Goal: Check status: Check status

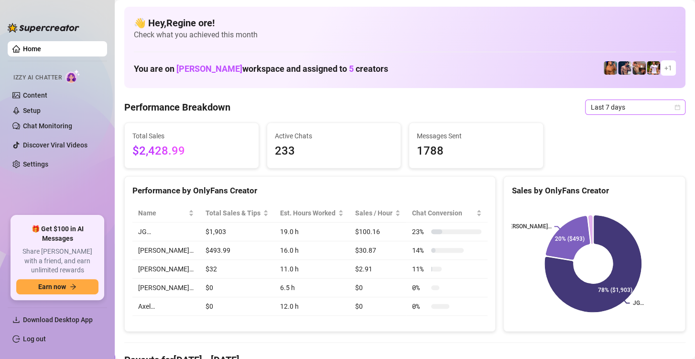
click at [649, 109] on span "Last 7 days" at bounding box center [635, 107] width 89 height 14
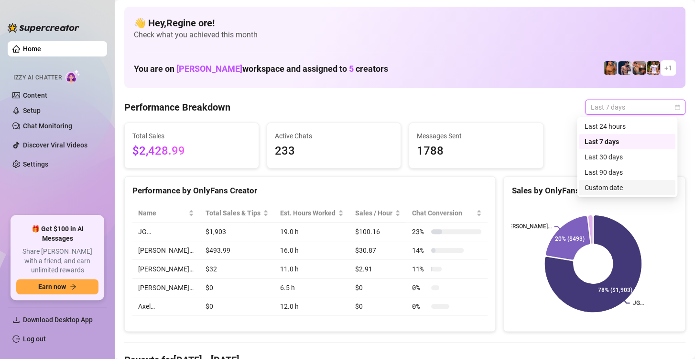
click at [617, 189] on div "Custom date" at bounding box center [627, 187] width 85 height 11
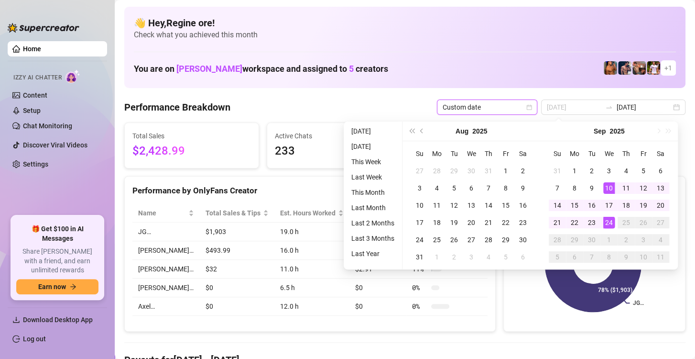
type input "[DATE]"
click at [609, 222] on div "24" at bounding box center [608, 222] width 11 height 11
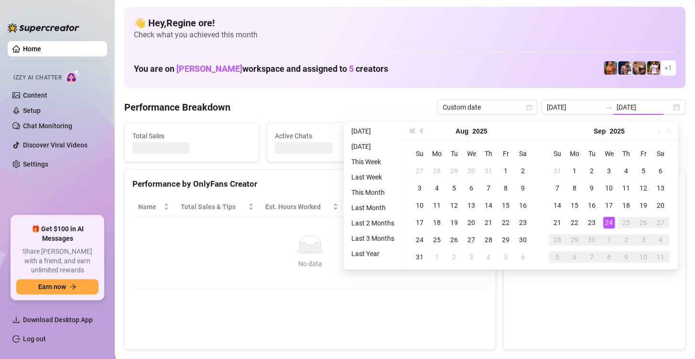
type input "[DATE]"
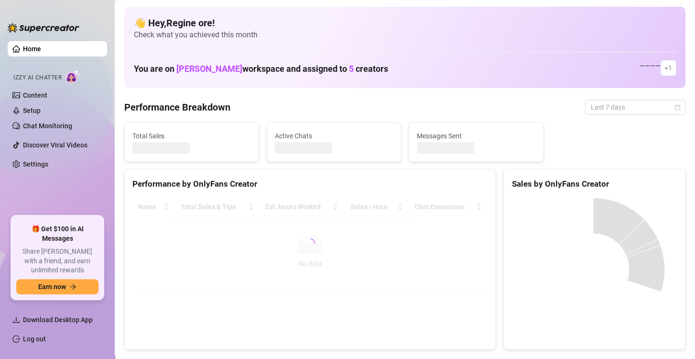
click at [602, 108] on span "Last 7 days" at bounding box center [635, 107] width 89 height 14
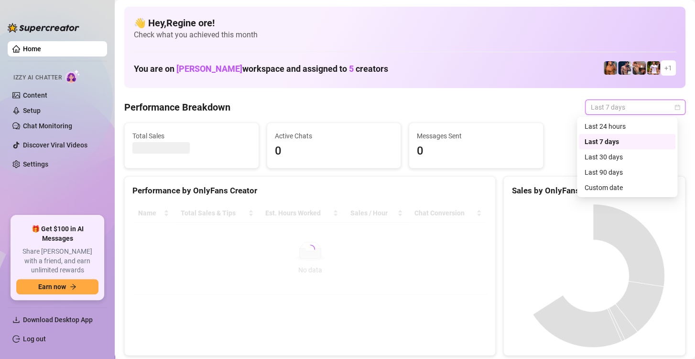
click at [613, 186] on div "Custom date" at bounding box center [627, 187] width 85 height 11
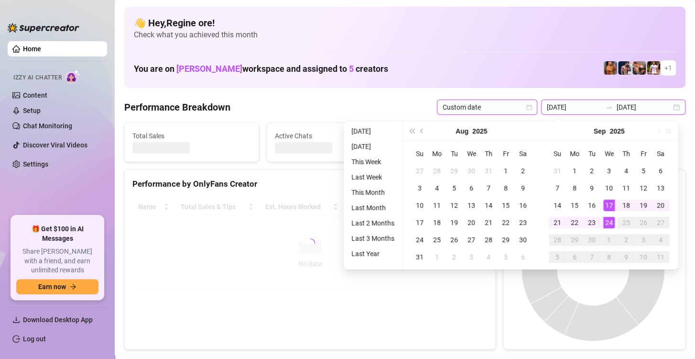
click at [575, 107] on input "[DATE]" at bounding box center [574, 107] width 54 height 11
click at [609, 225] on div "24" at bounding box center [608, 222] width 11 height 11
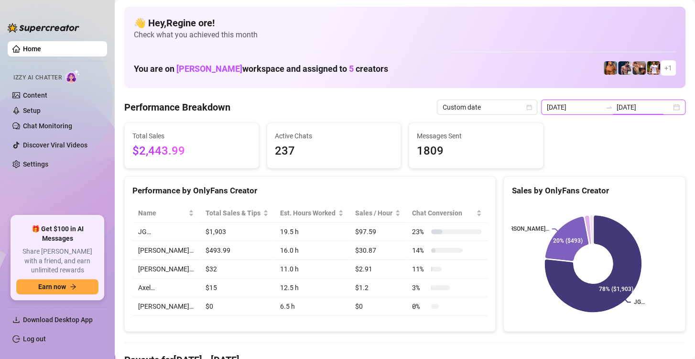
click at [561, 109] on input "[DATE]" at bounding box center [574, 107] width 54 height 11
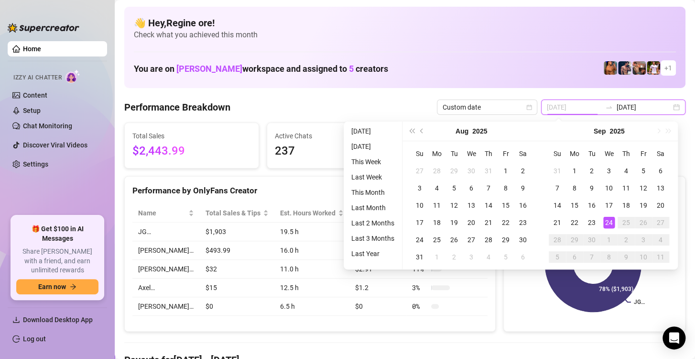
type input "[DATE]"
click at [608, 222] on div "24" at bounding box center [608, 222] width 11 height 11
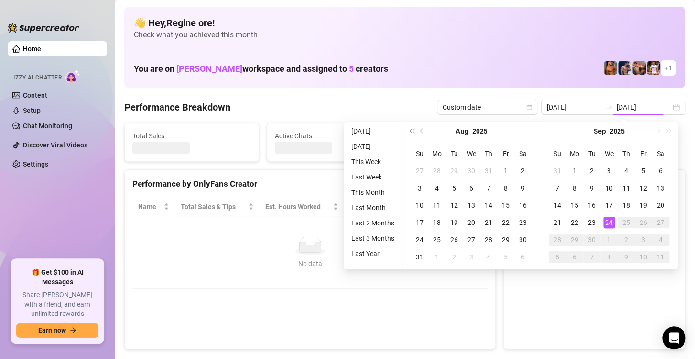
type input "[DATE]"
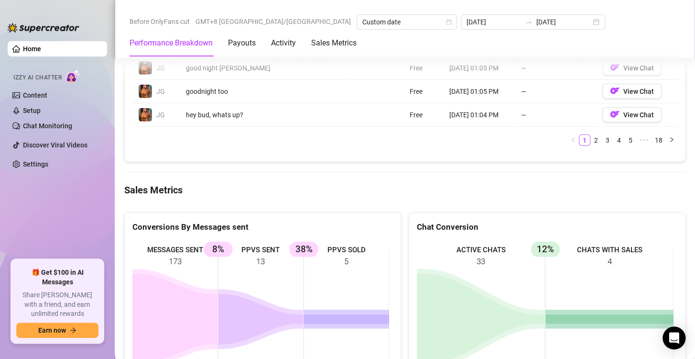
scroll to position [1195, 0]
